Goal: Task Accomplishment & Management: Manage account settings

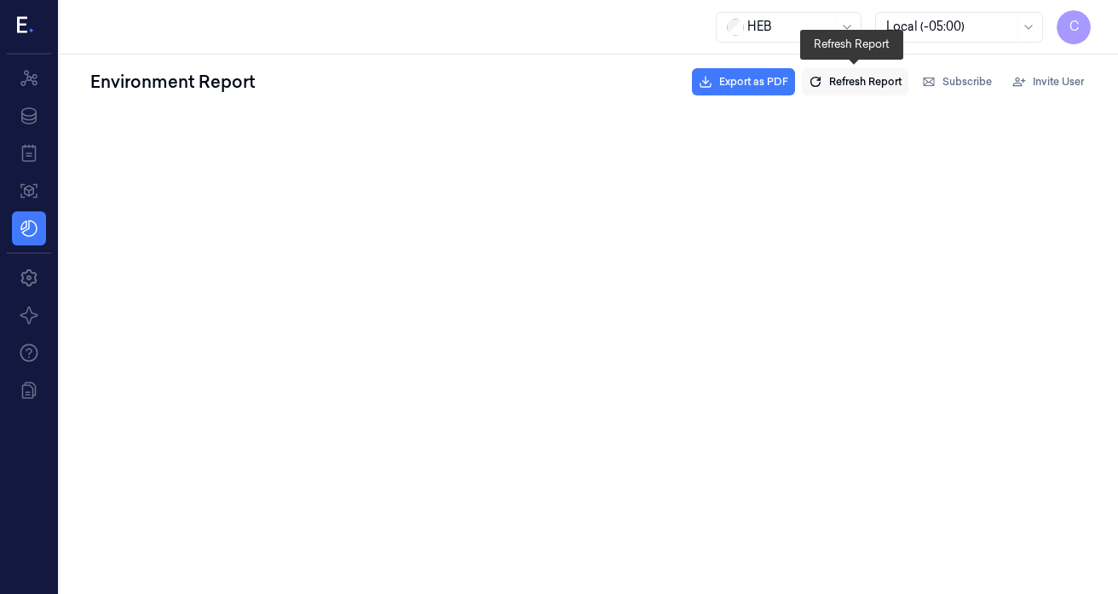
click at [848, 82] on span "Refresh Report" at bounding box center [865, 81] width 72 height 15
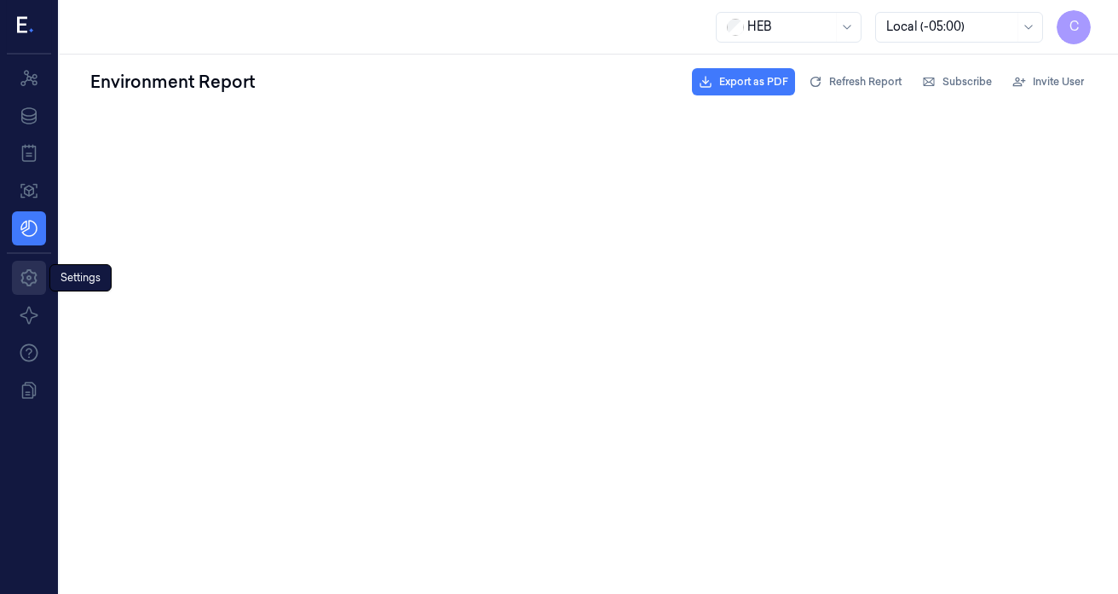
click at [31, 272] on icon at bounding box center [28, 277] width 16 height 17
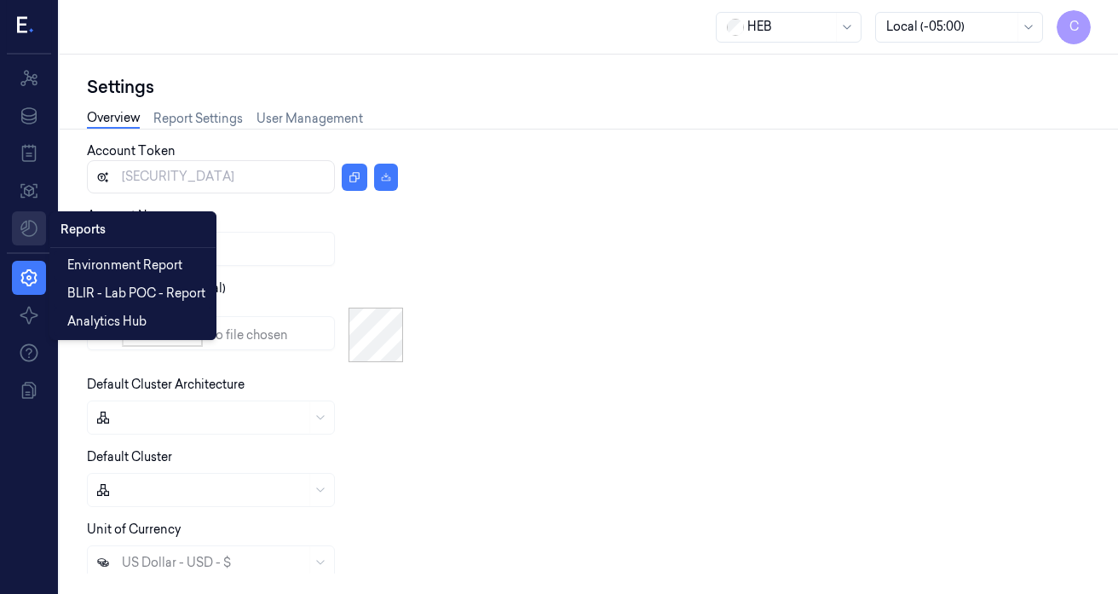
click at [32, 228] on html "C Resources Data Jobs Models Reports Reports Settings About Support Documentati…" at bounding box center [559, 297] width 1118 height 594
click at [121, 266] on span "Environment Report" at bounding box center [124, 265] width 115 height 18
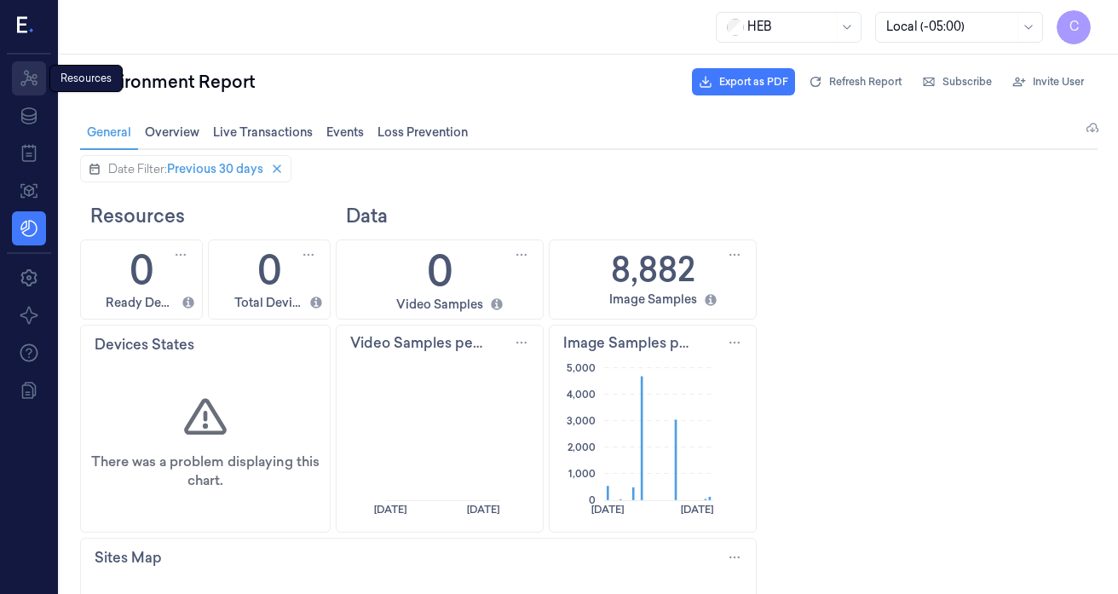
click at [26, 73] on icon at bounding box center [29, 78] width 20 height 20
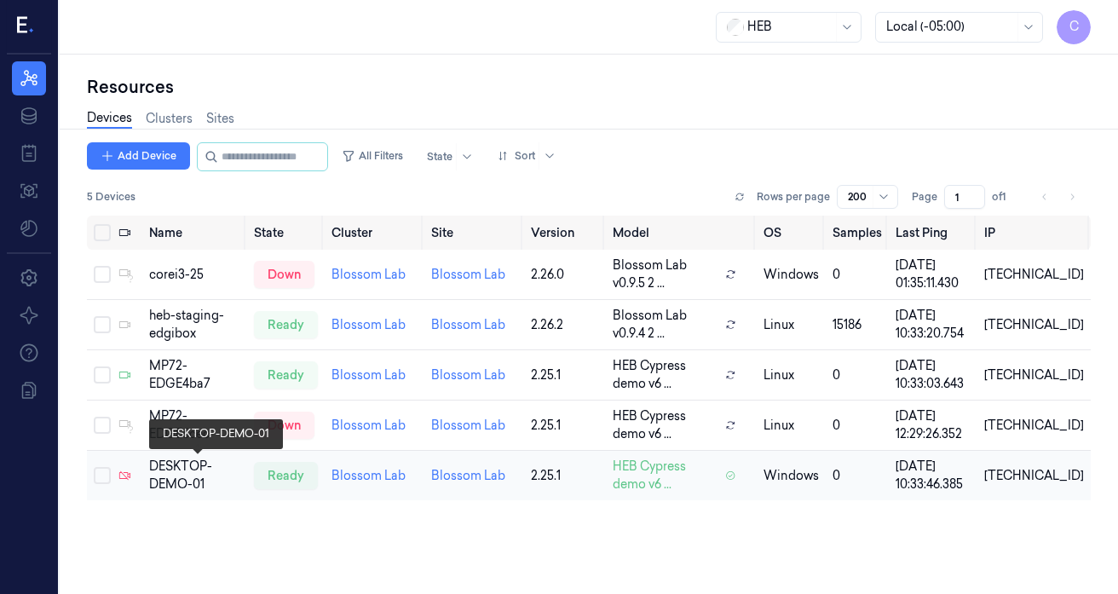
click at [166, 470] on div "DESKTOP-DEMO-01" at bounding box center [194, 475] width 91 height 36
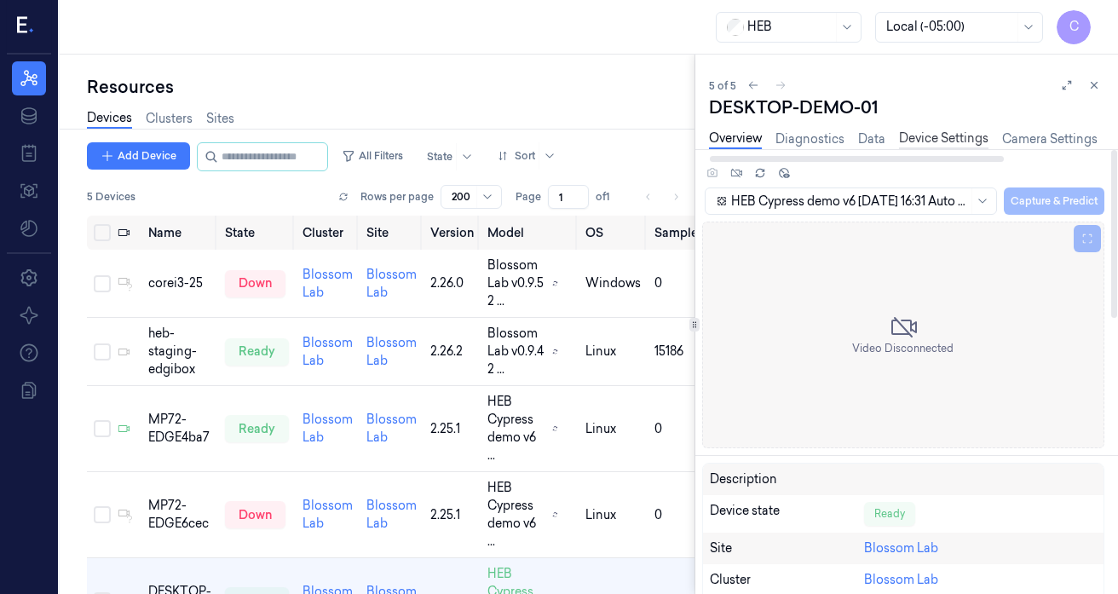
click at [936, 138] on link "Device Settings" at bounding box center [943, 139] width 89 height 20
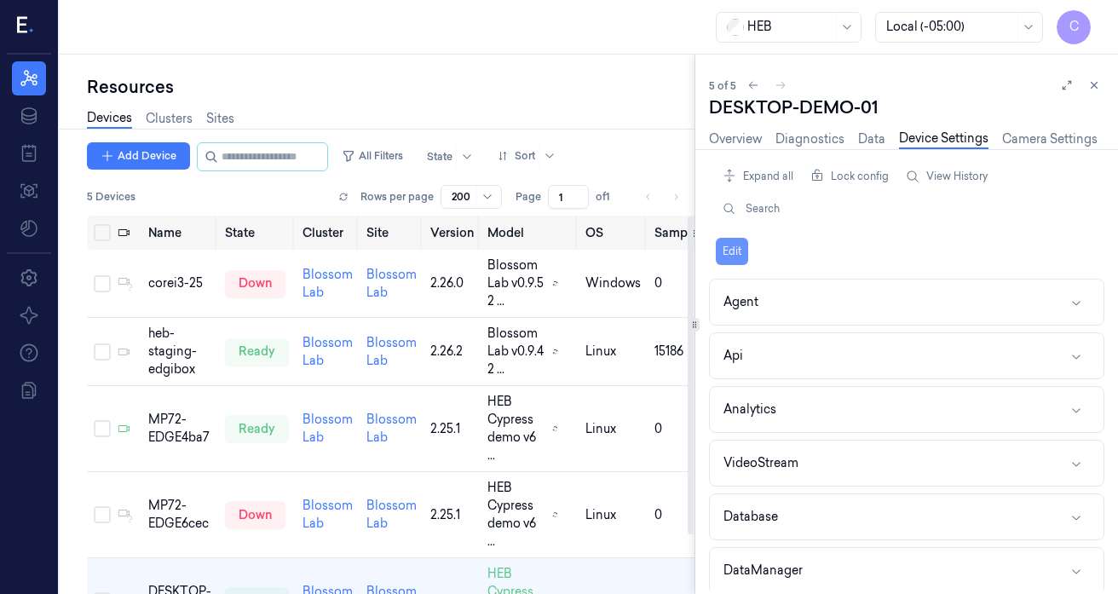
click at [733, 249] on button "Edit" at bounding box center [732, 251] width 32 height 27
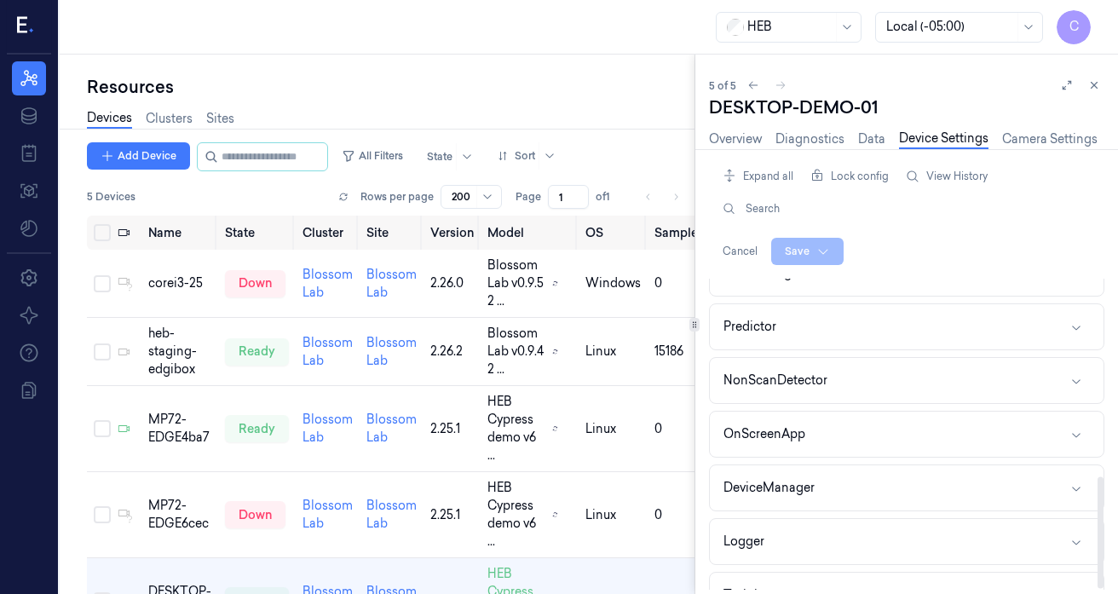
scroll to position [548, 0]
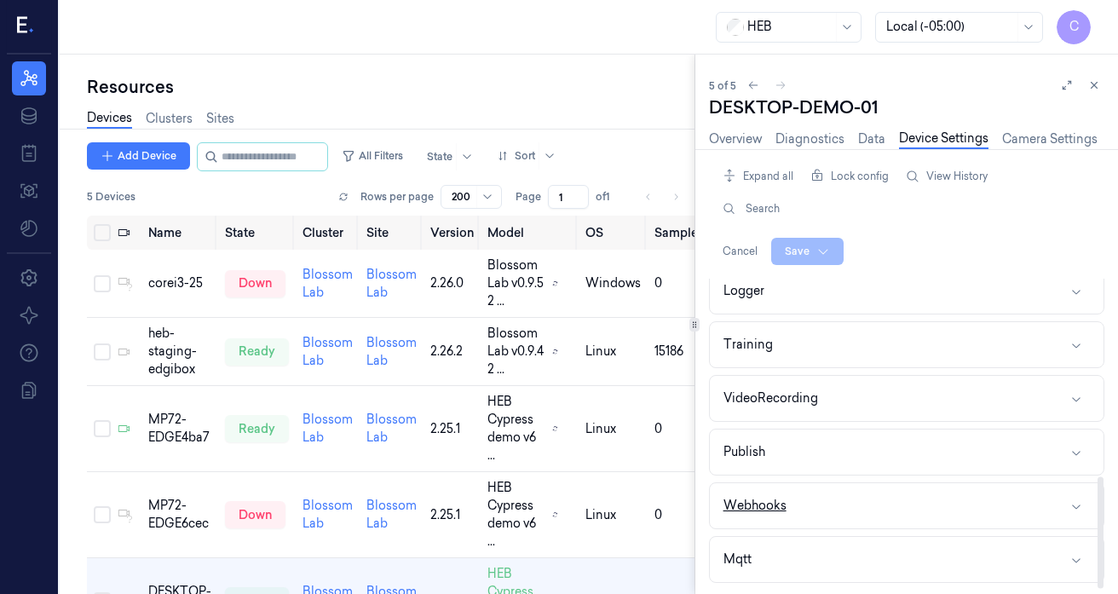
click at [891, 503] on button "Webhooks" at bounding box center [907, 505] width 394 height 45
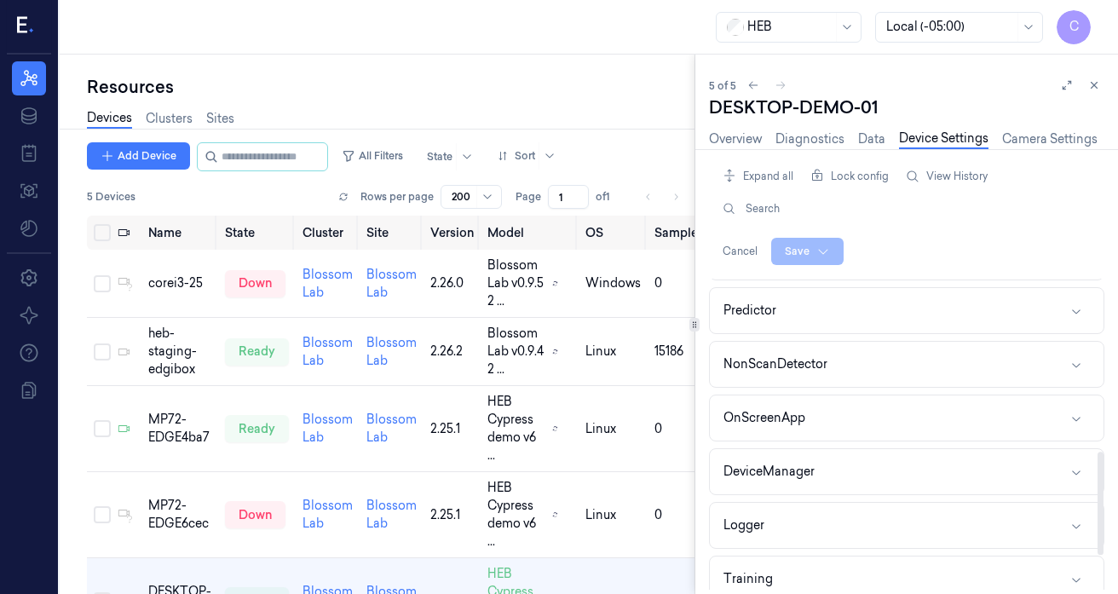
scroll to position [0, 0]
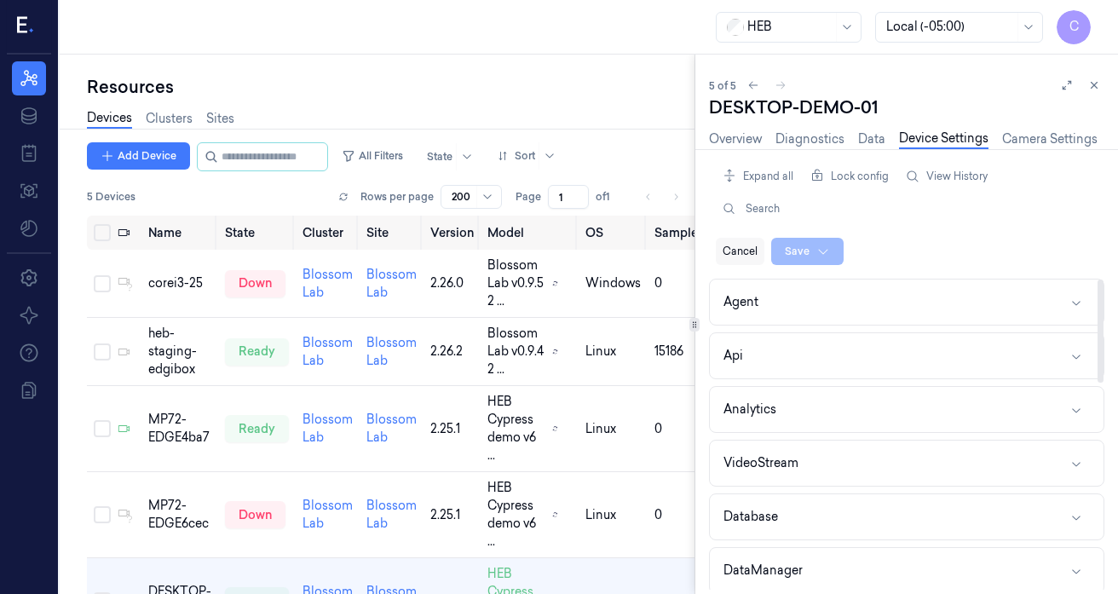
click at [744, 250] on button "Cancel" at bounding box center [740, 251] width 49 height 27
click at [1099, 86] on icon at bounding box center [1094, 85] width 12 height 12
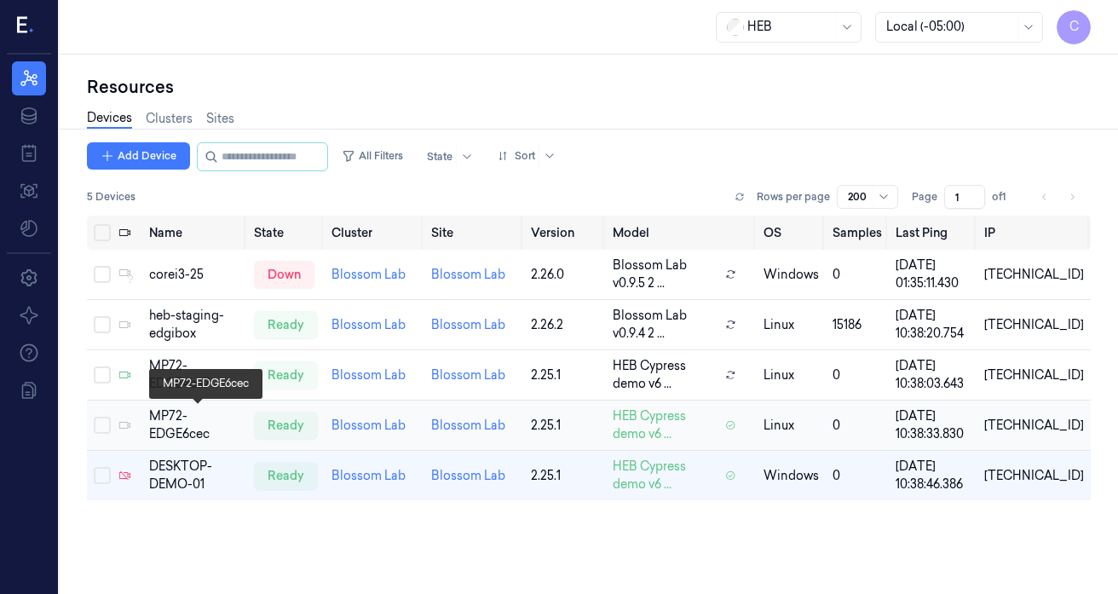
click at [167, 427] on div "MP72-EDGE6cec" at bounding box center [194, 425] width 91 height 36
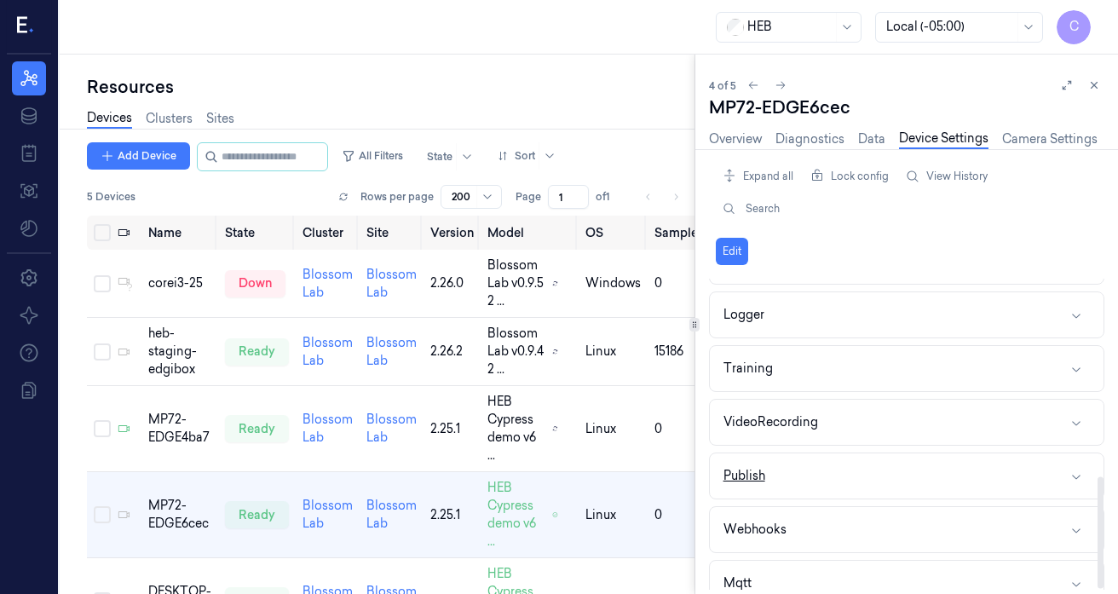
scroll to position [548, 0]
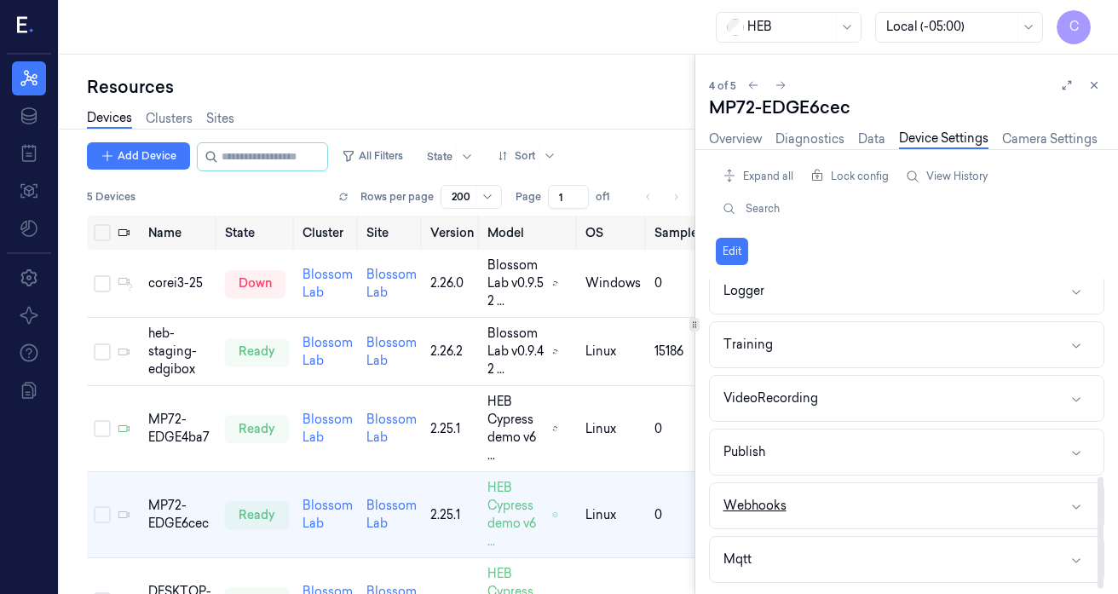
click at [917, 503] on button "Webhooks" at bounding box center [907, 505] width 394 height 45
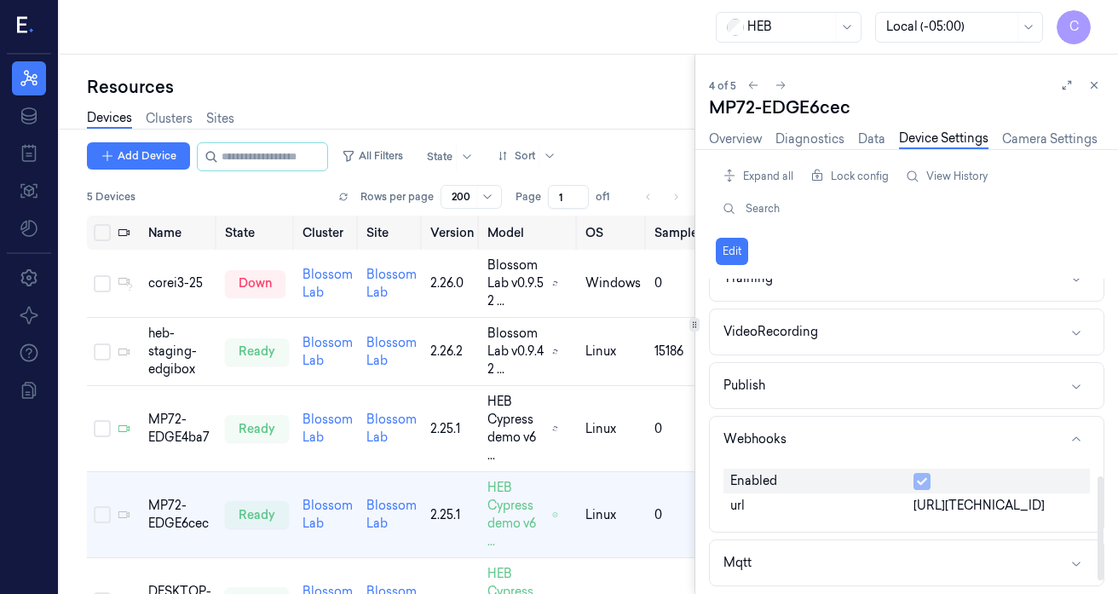
scroll to position [618, 0]
click at [743, 244] on button "Edit" at bounding box center [732, 251] width 32 height 27
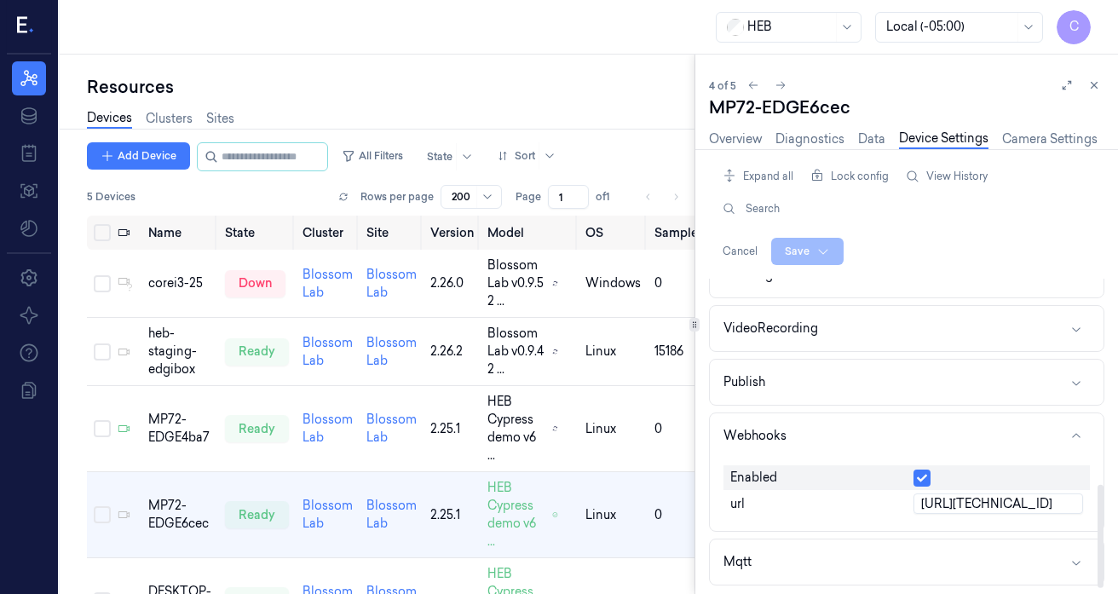
click at [1019, 500] on input "[URL][TECHNICAL_ID]" at bounding box center [998, 503] width 170 height 20
click at [1023, 501] on input "[URL][TECHNICAL_ID]" at bounding box center [998, 503] width 170 height 20
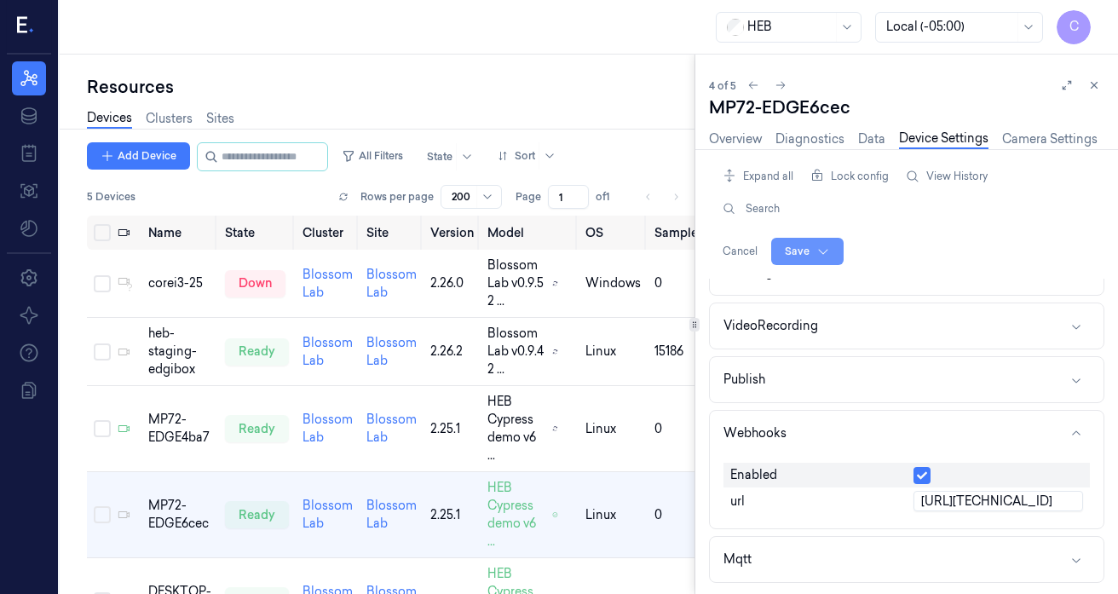
type input "[URL][TECHNICAL_ID]"
click at [790, 253] on html "C Resources Data Jobs Models Settings About Support Documentation HEB Local (-0…" at bounding box center [559, 297] width 1118 height 594
click at [757, 289] on div "Save to this device" at bounding box center [760, 287] width 151 height 28
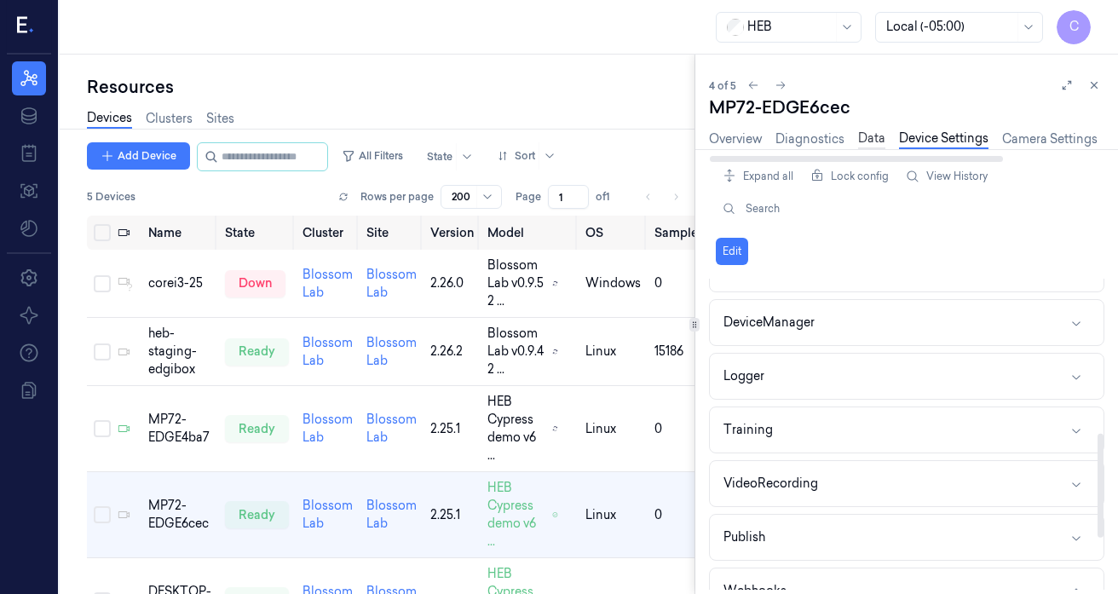
scroll to position [461, 0]
click at [870, 140] on link "Data" at bounding box center [871, 139] width 27 height 20
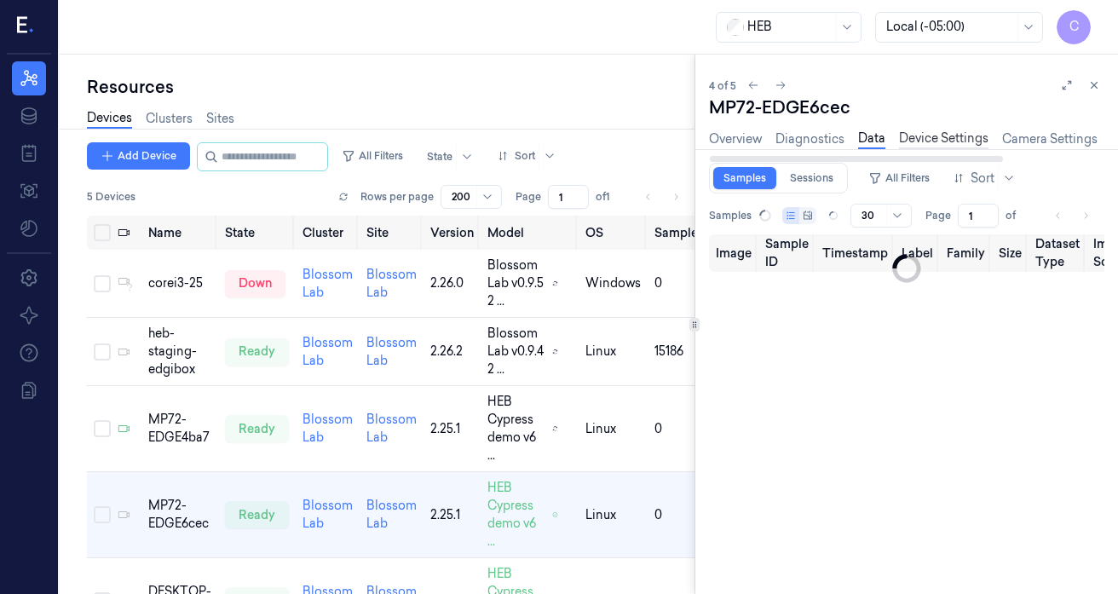
click at [925, 135] on link "Device Settings" at bounding box center [943, 139] width 89 height 20
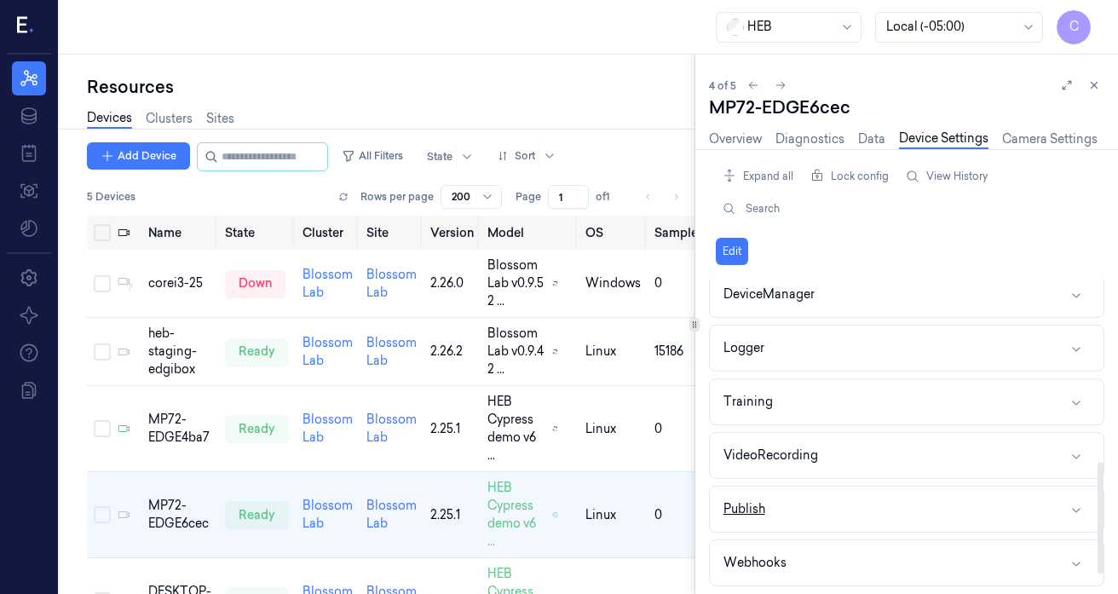
scroll to position [548, 0]
click at [969, 496] on button "Webhooks" at bounding box center [907, 505] width 394 height 45
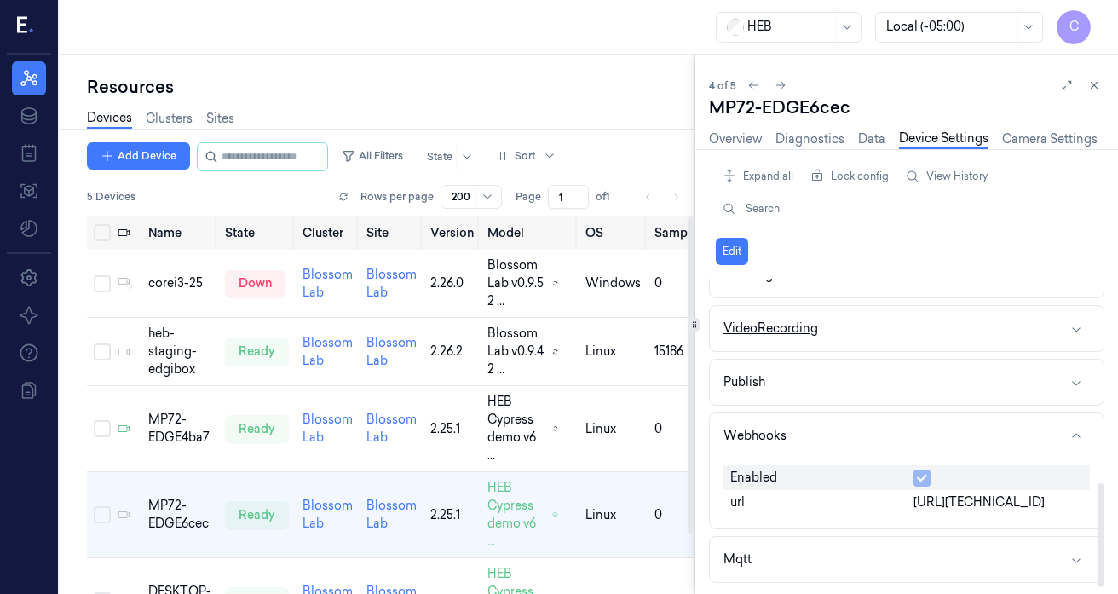
scroll to position [611, 0]
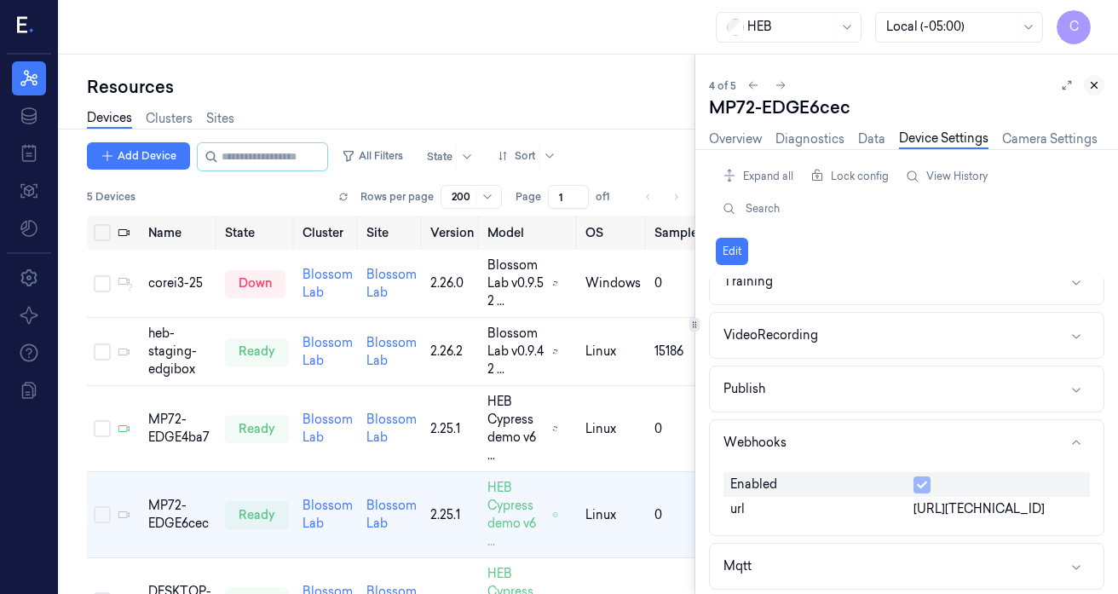
click at [1095, 88] on icon at bounding box center [1094, 86] width 6 height 6
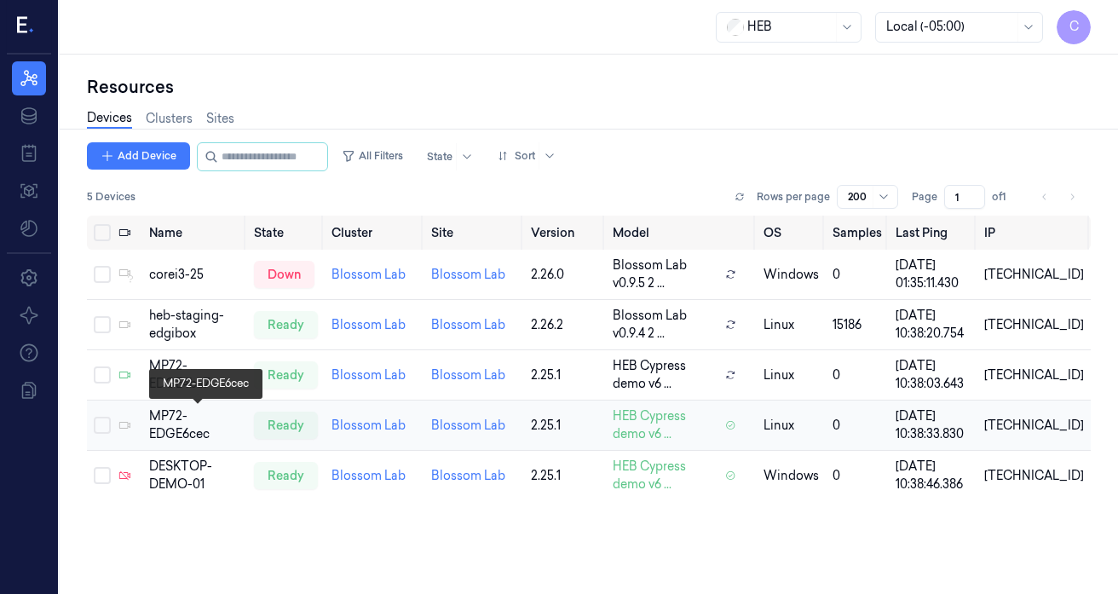
click at [190, 429] on div "MP72-EDGE6cec" at bounding box center [194, 425] width 91 height 36
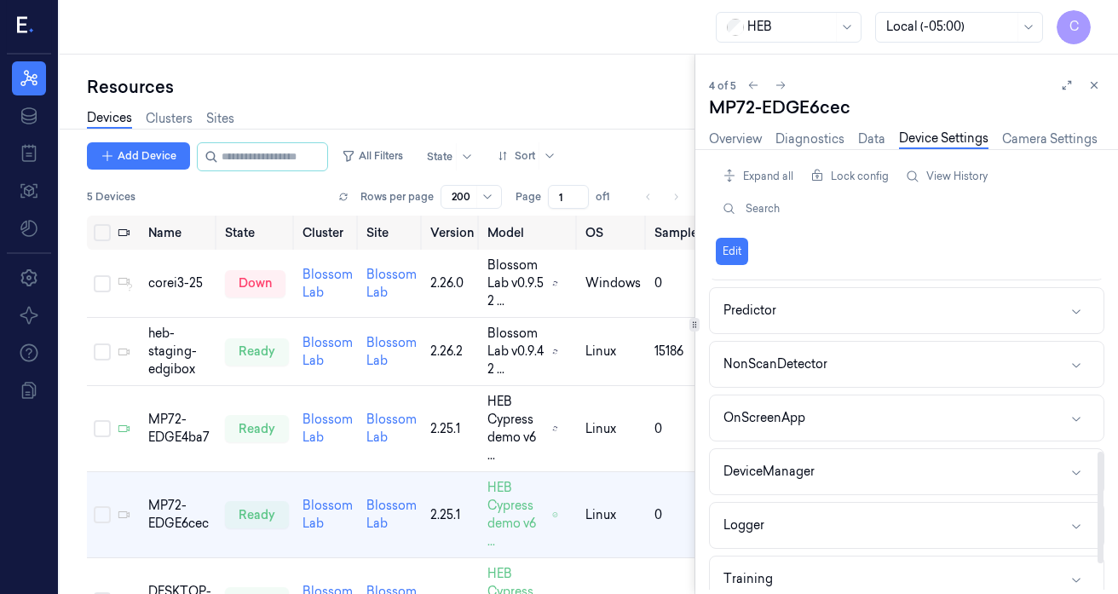
scroll to position [548, 0]
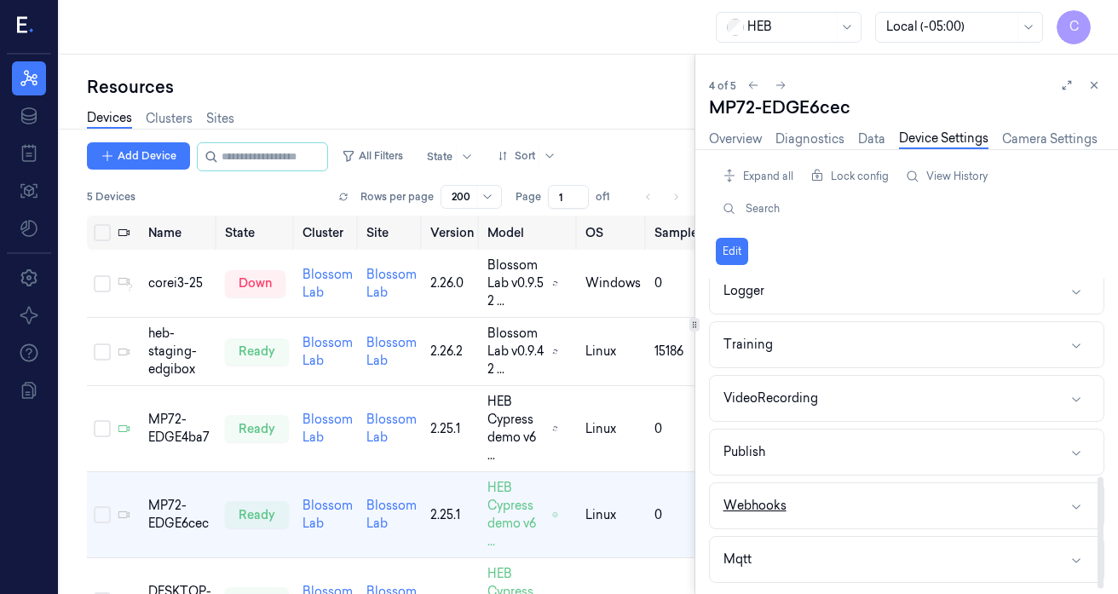
click at [980, 509] on button "Webhooks" at bounding box center [907, 505] width 394 height 45
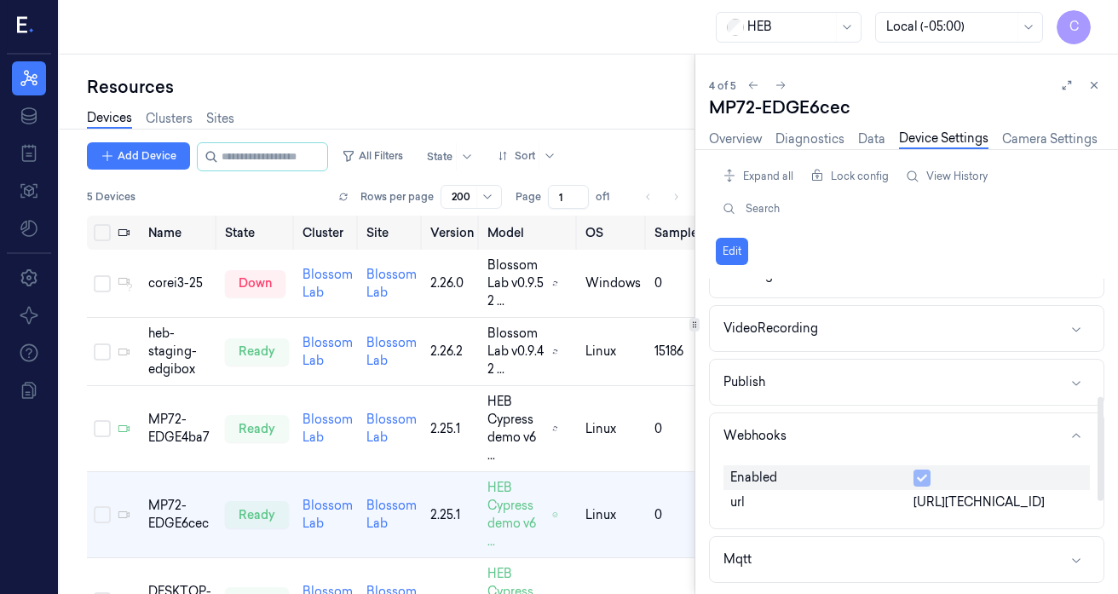
scroll to position [0, 0]
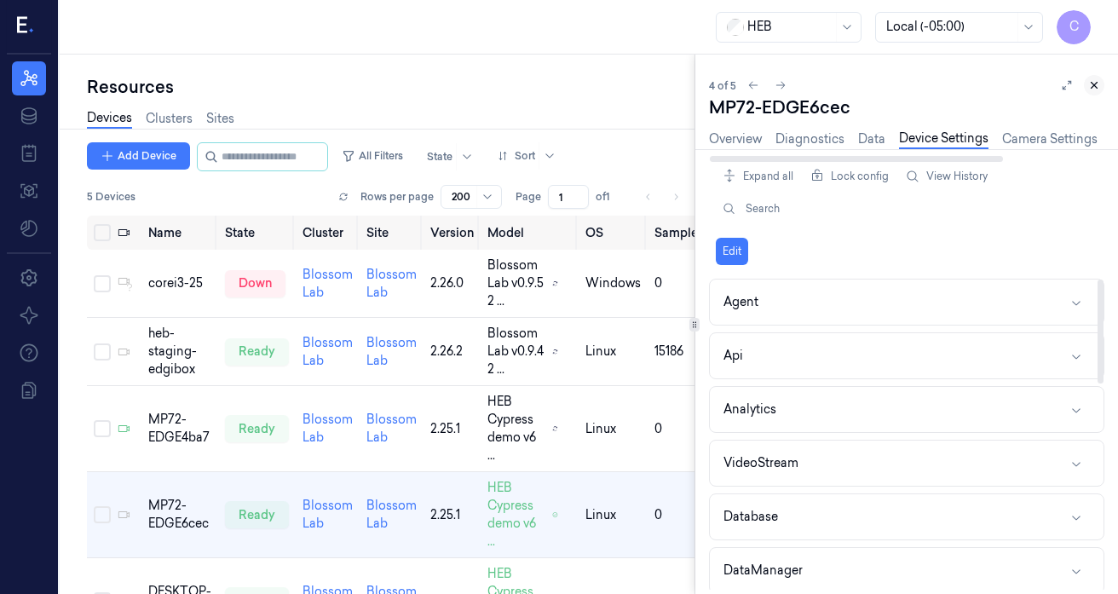
click at [1088, 78] on button at bounding box center [1093, 85] width 20 height 20
